Goal: Transaction & Acquisition: Purchase product/service

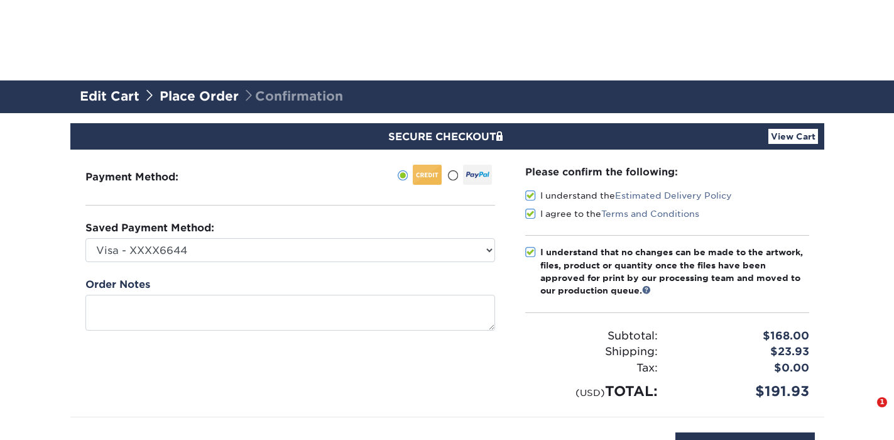
select select "73521"
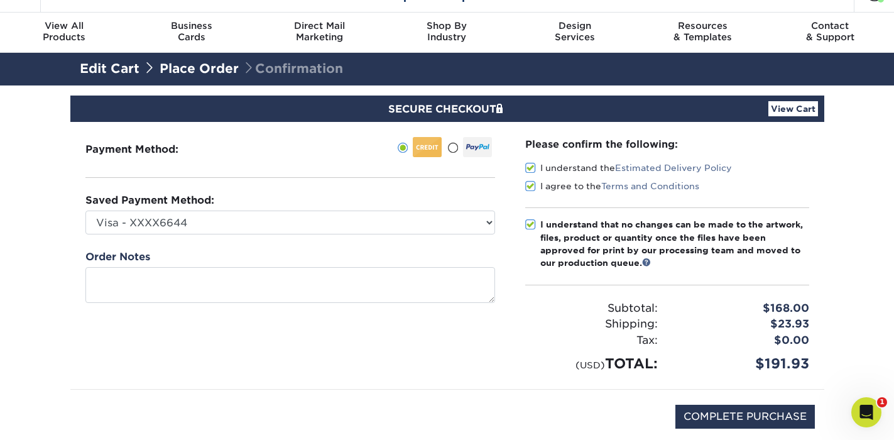
scroll to position [27, 0]
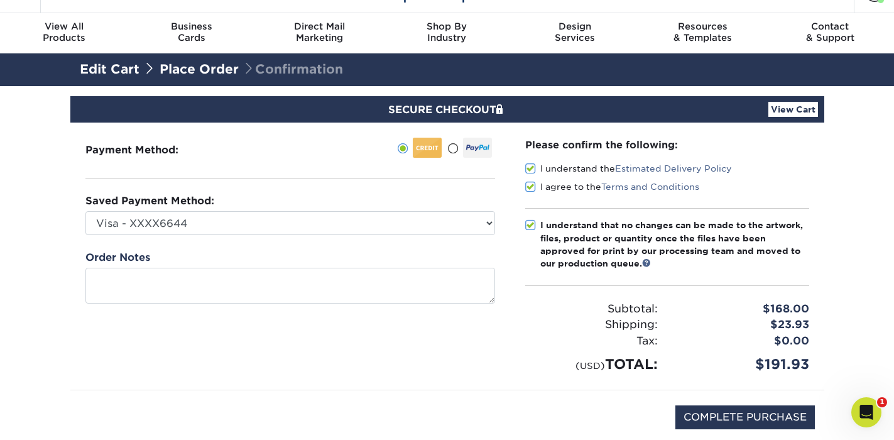
click at [805, 112] on link "View Cart" at bounding box center [793, 109] width 50 height 15
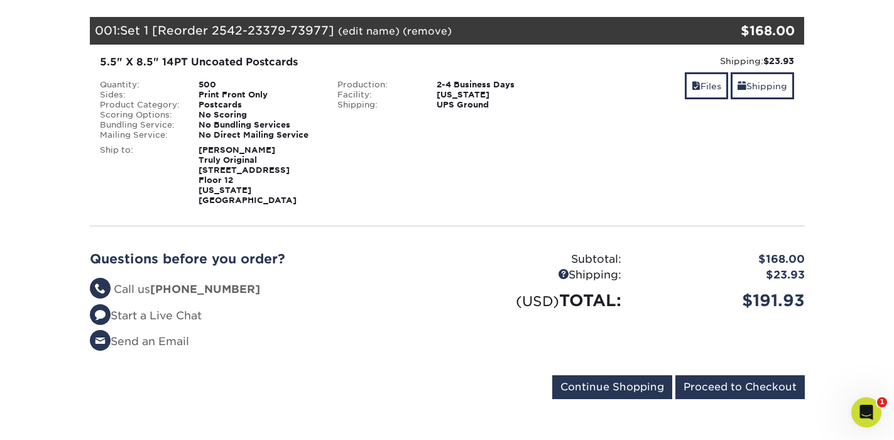
scroll to position [180, 0]
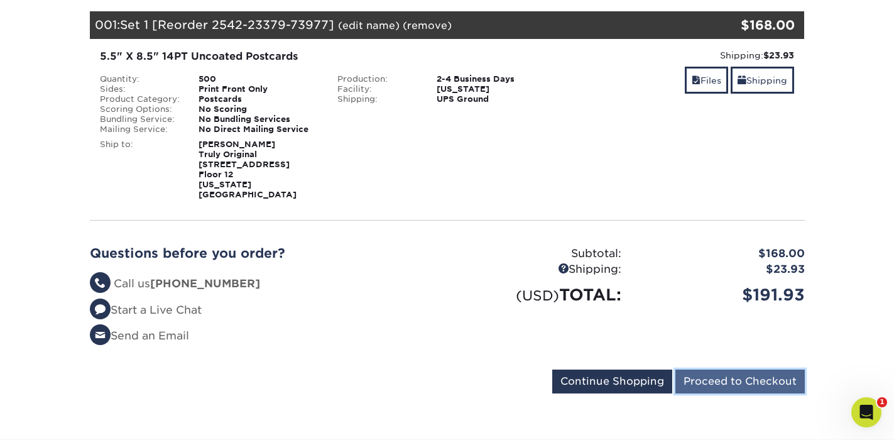
click at [701, 369] on input "Proceed to Checkout" at bounding box center [739, 381] width 129 height 24
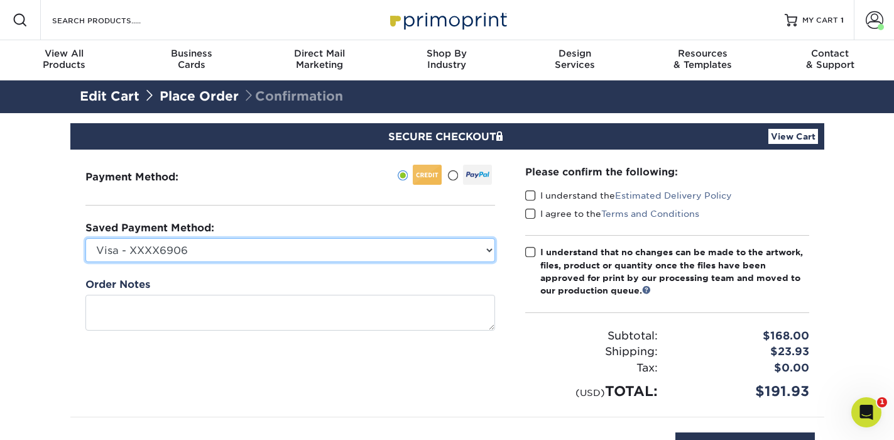
click at [407, 243] on select "Visa - XXXX6906 Visa - XXXX6644 New Credit Card" at bounding box center [289, 250] width 409 height 24
click at [85, 238] on select "Visa - XXXX6906 Visa - XXXX6644 New Credit Card" at bounding box center [289, 250] width 409 height 24
click at [252, 241] on select "Visa - XXXX6906 Visa - XXXX6644 New Credit Card" at bounding box center [289, 250] width 409 height 24
select select "73521"
click at [85, 238] on select "Visa - XXXX6906 Visa - XXXX6644 New Credit Card" at bounding box center [289, 250] width 409 height 24
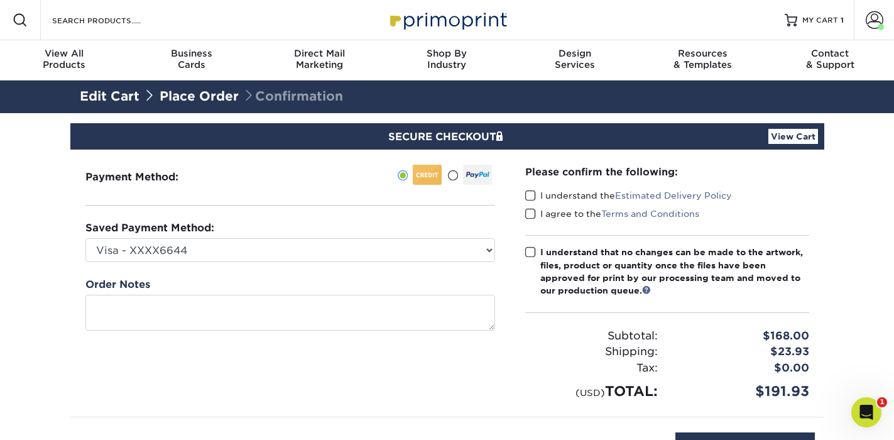
click at [528, 193] on span at bounding box center [530, 196] width 11 height 12
click at [0, 0] on input "I understand the Estimated Delivery Policy" at bounding box center [0, 0] width 0 height 0
click at [528, 216] on span at bounding box center [530, 214] width 11 height 12
click at [0, 0] on input "I agree to the Terms and Conditions" at bounding box center [0, 0] width 0 height 0
click at [527, 256] on span at bounding box center [530, 252] width 11 height 12
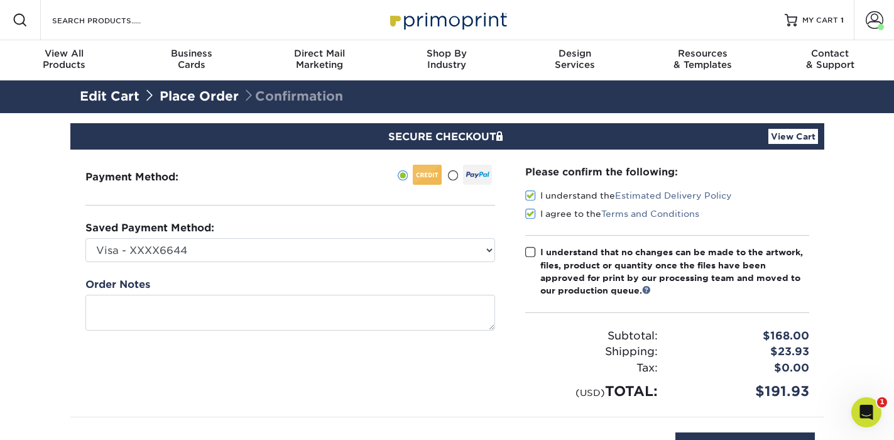
click at [0, 0] on input "I understand that no changes can be made to the artwork, files, product or quan…" at bounding box center [0, 0] width 0 height 0
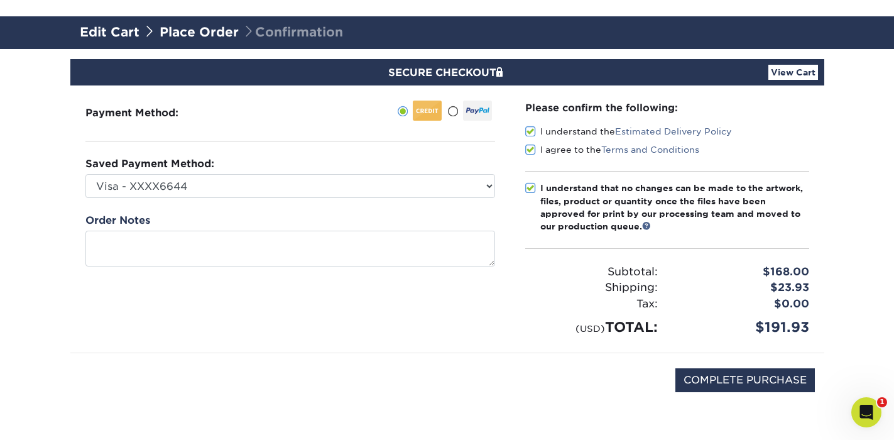
scroll to position [75, 0]
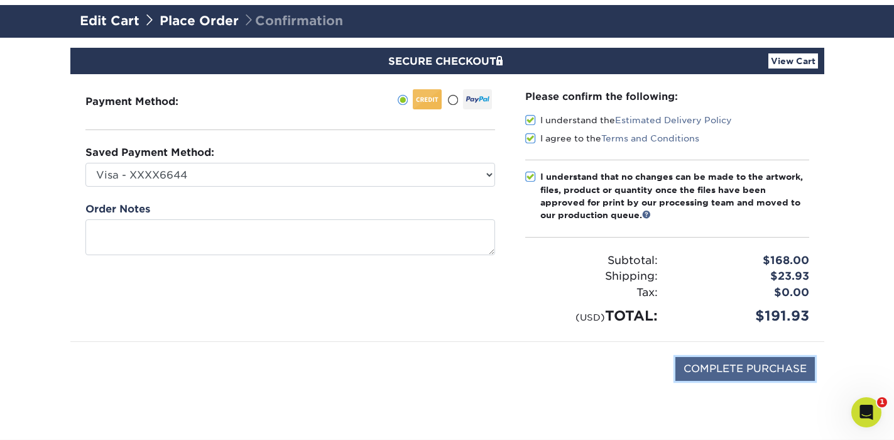
click at [698, 377] on input "COMPLETE PURCHASE" at bounding box center [744, 369] width 139 height 24
type input "PROCESSING, PLEASE WAIT..."
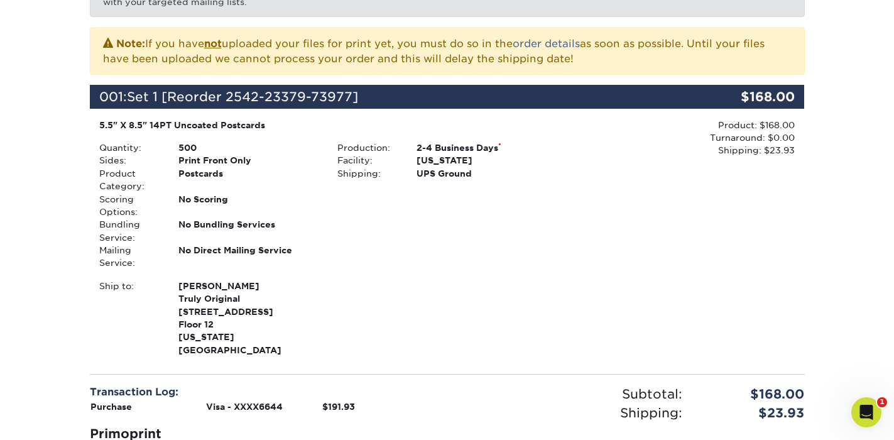
scroll to position [263, 0]
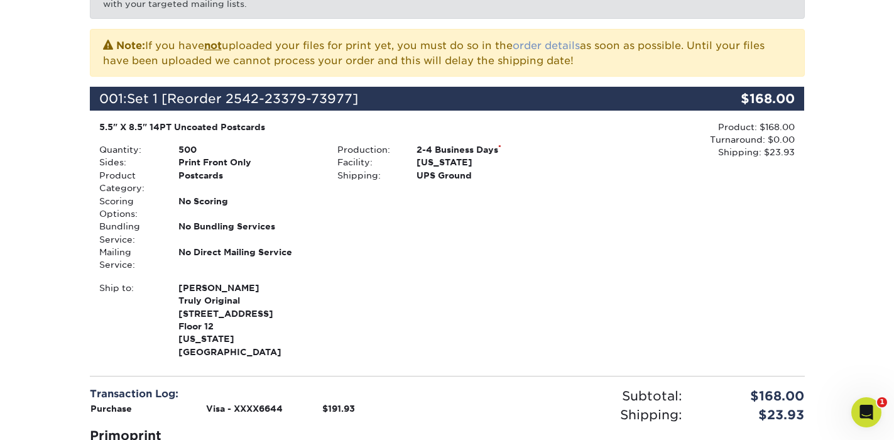
click at [570, 46] on link "order details" at bounding box center [545, 46] width 67 height 12
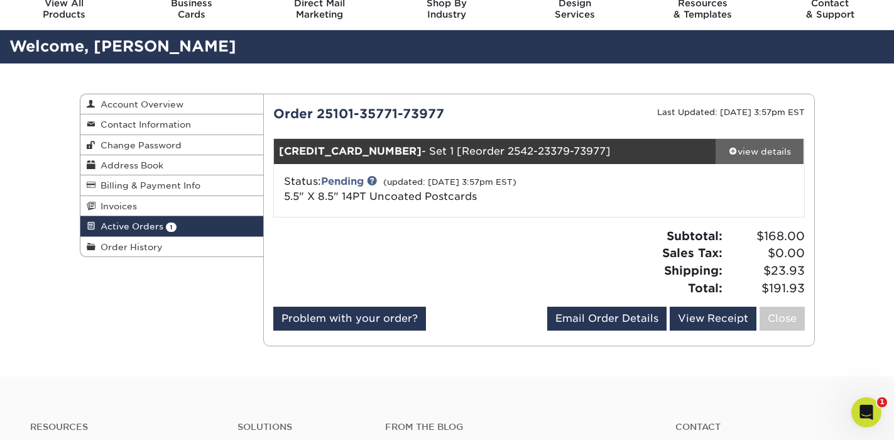
click at [759, 154] on div "view details" at bounding box center [759, 151] width 89 height 13
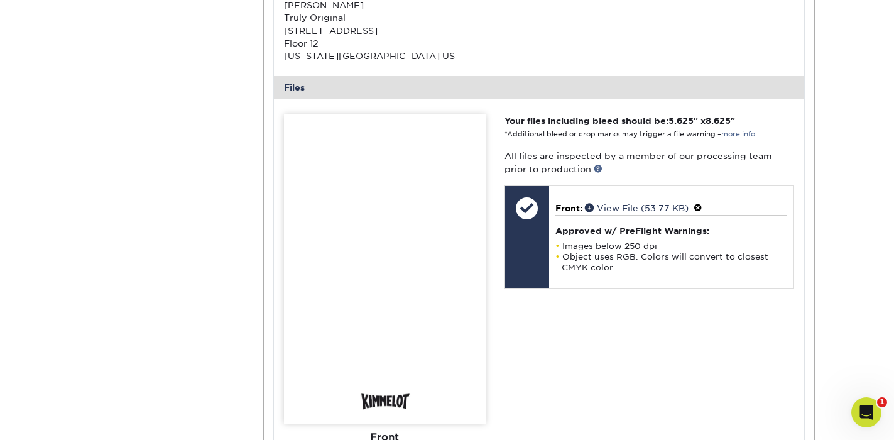
scroll to position [476, 0]
